Goal: Task Accomplishment & Management: Complete application form

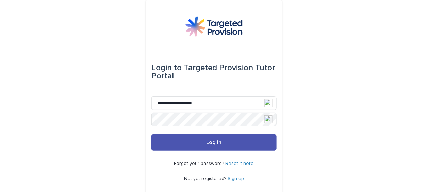
click at [151, 135] on button "Log in" at bounding box center [213, 143] width 125 height 16
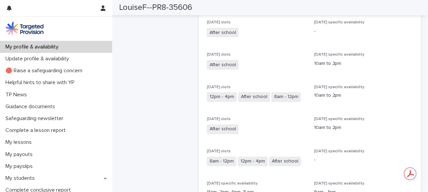
scroll to position [269, 0]
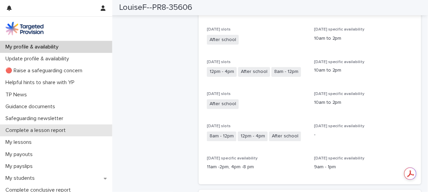
click at [40, 131] on p "Complete a lesson report" at bounding box center [37, 130] width 68 height 6
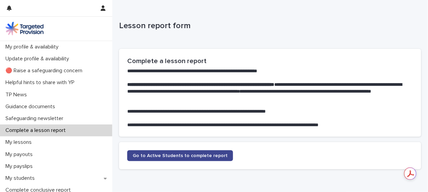
click at [171, 154] on span "Go to Active Students to complete report" at bounding box center [180, 156] width 95 height 5
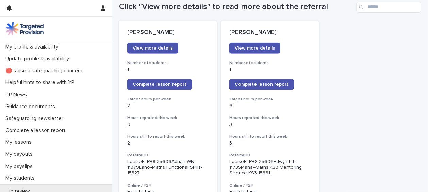
scroll to position [80, 0]
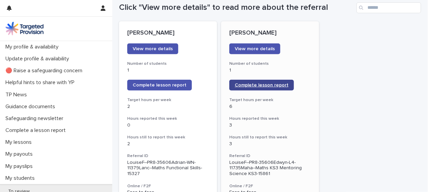
click at [267, 84] on span "Complete lesson report" at bounding box center [262, 85] width 54 height 5
